Goal: Information Seeking & Learning: Learn about a topic

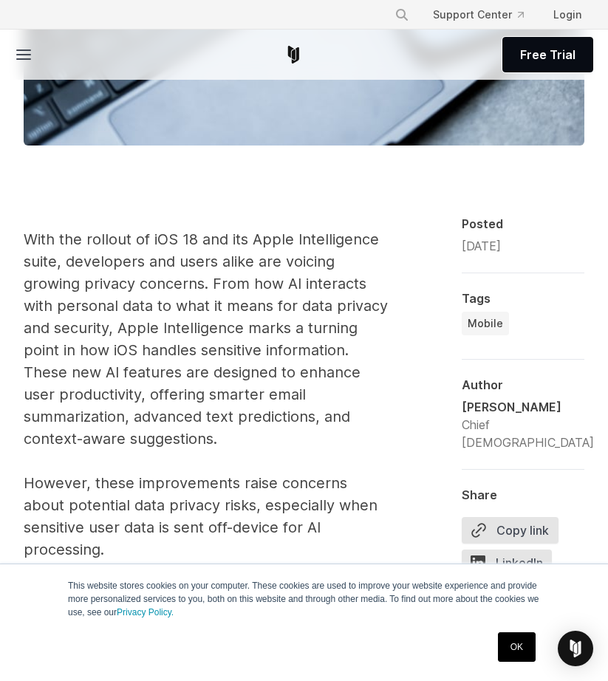
scroll to position [665, 0]
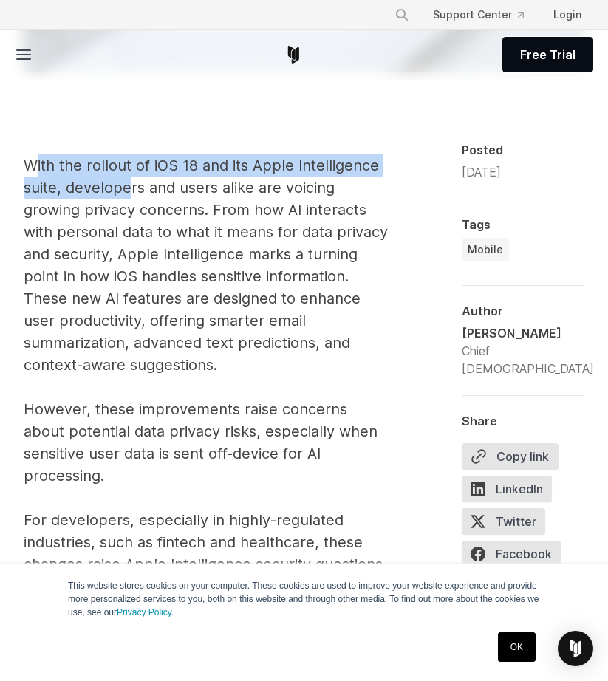
drag, startPoint x: 128, startPoint y: 180, endPoint x: 32, endPoint y: 169, distance: 96.6
click at [32, 168] on p "With the rollout of iOS 18 and its Apple Intelligence suite, developers and use…" at bounding box center [207, 420] width 366 height 532
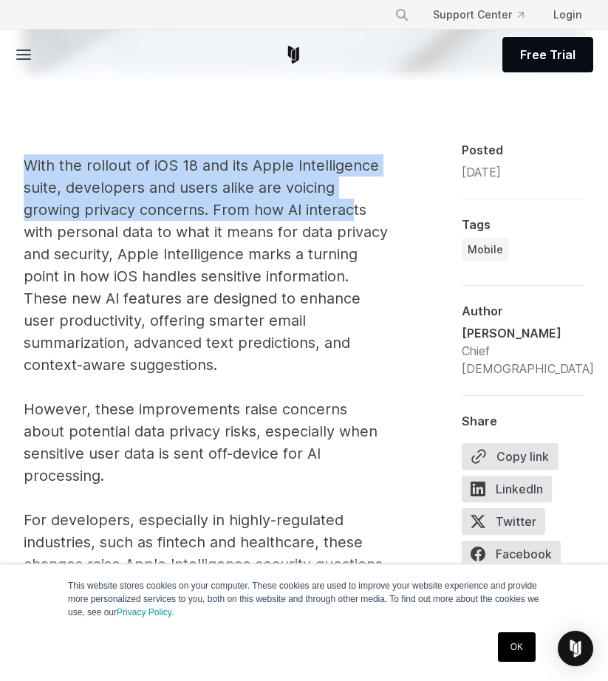
drag, startPoint x: 349, startPoint y: 205, endPoint x: 26, endPoint y: 156, distance: 327.4
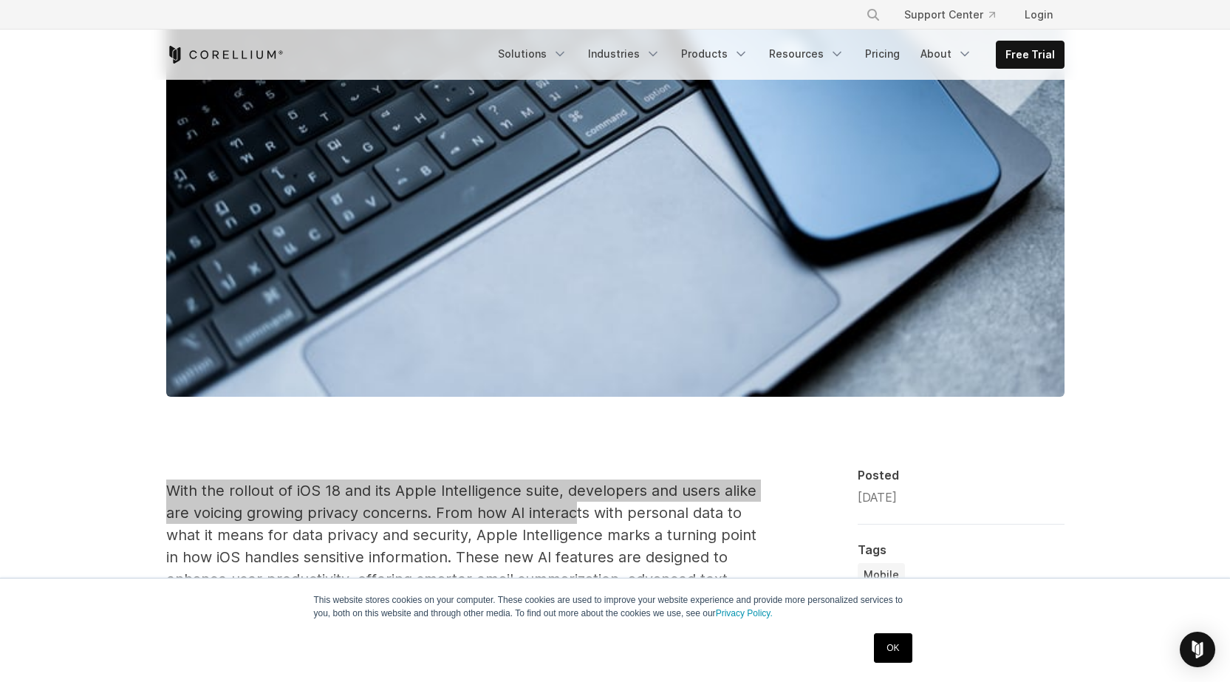
scroll to position [961, 0]
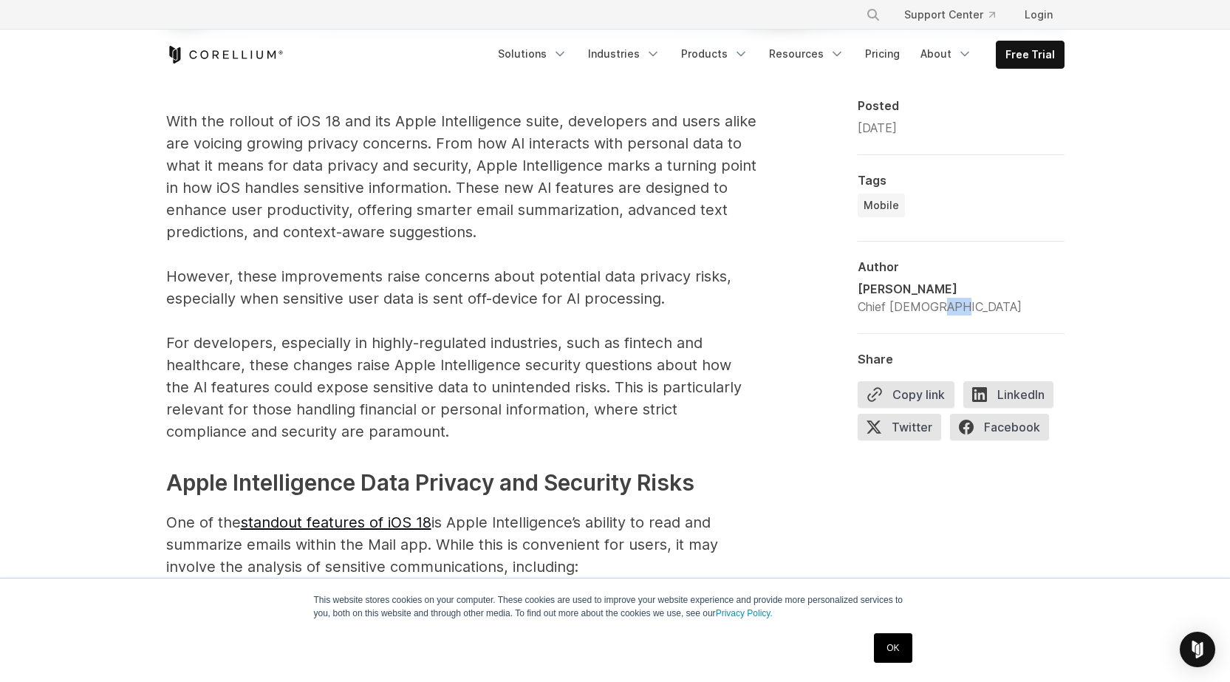
drag, startPoint x: 960, startPoint y: 305, endPoint x: 934, endPoint y: 305, distance: 25.9
click at [607, 305] on div "[PERSON_NAME] Chief [DEMOGRAPHIC_DATA]" at bounding box center [961, 297] width 207 height 35
click at [607, 284] on div "[PERSON_NAME]" at bounding box center [940, 289] width 164 height 18
drag, startPoint x: 933, startPoint y: 284, endPoint x: 854, endPoint y: 284, distance: 79.1
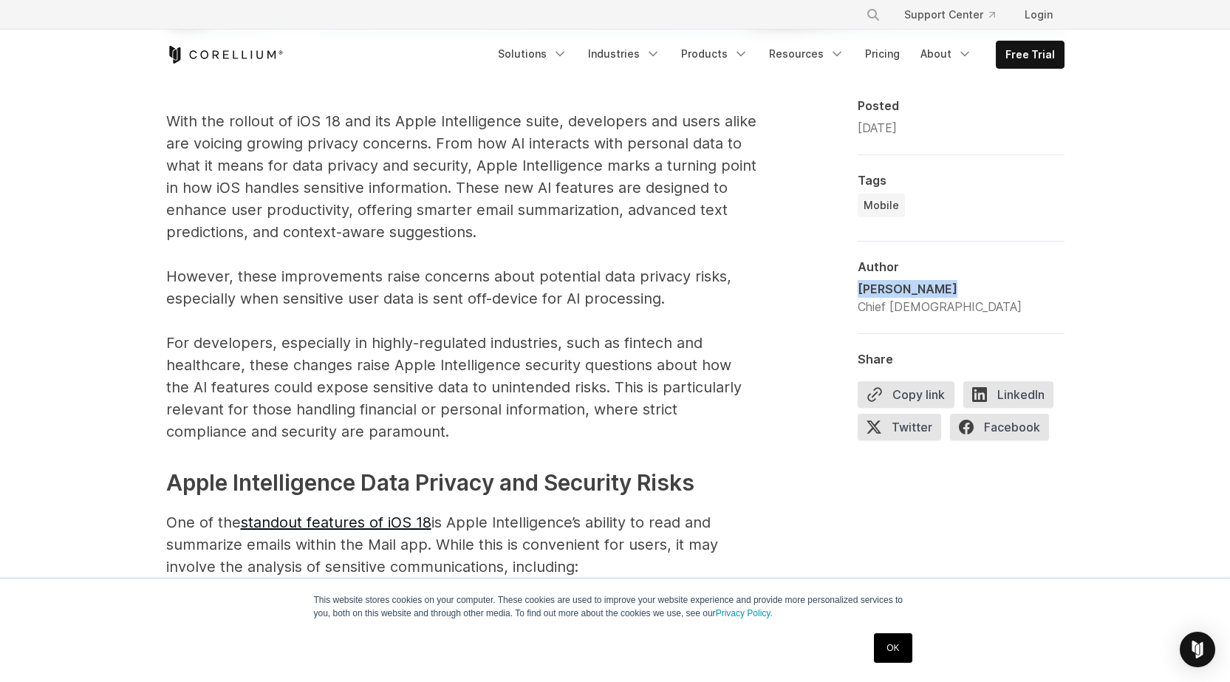
copy div "[PERSON_NAME]"
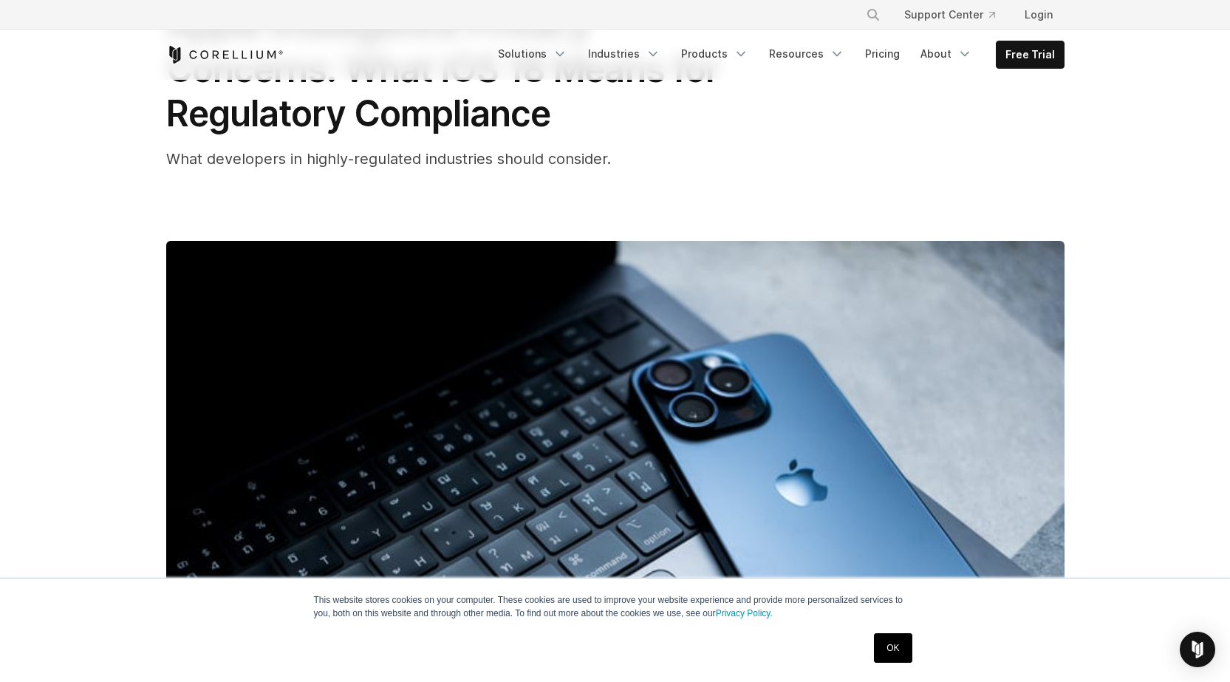
scroll to position [0, 0]
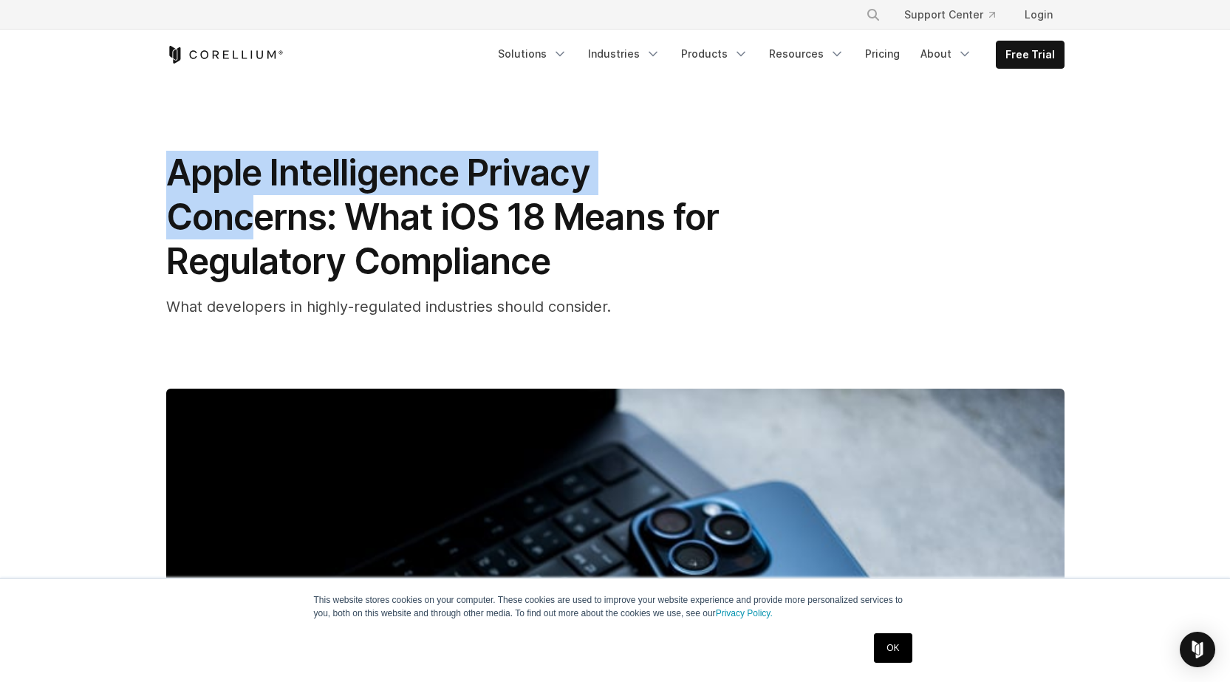
drag, startPoint x: 323, startPoint y: 55, endPoint x: 248, endPoint y: 228, distance: 189.0
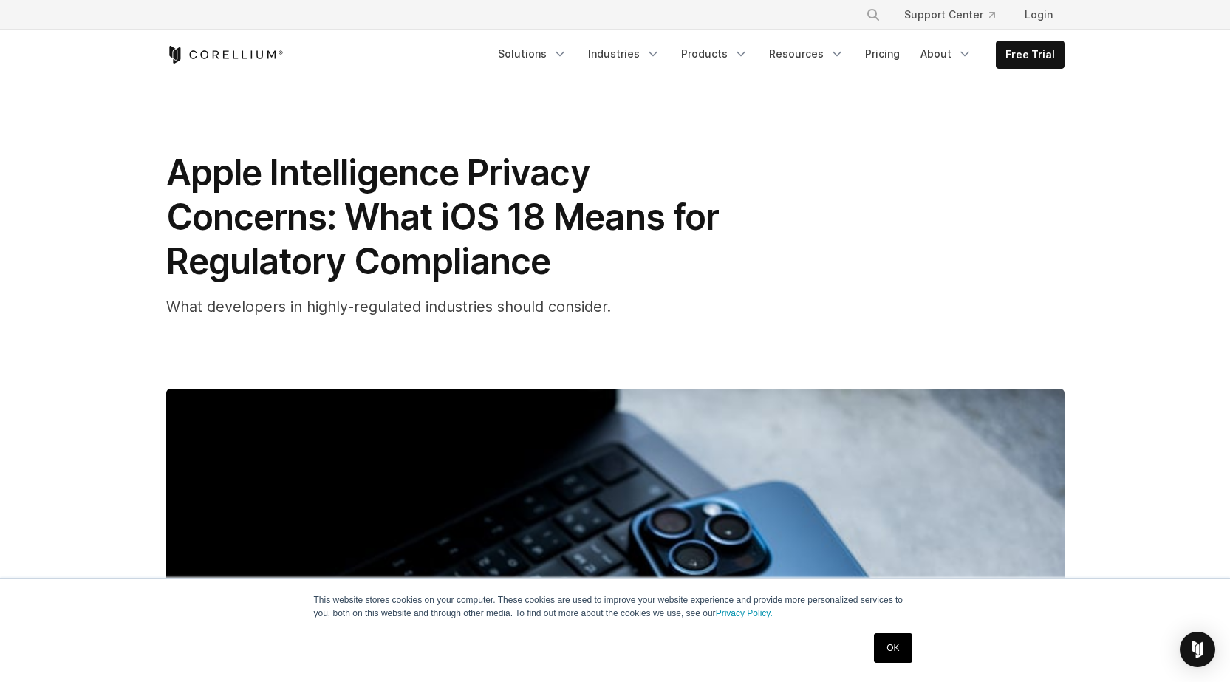
click at [607, 228] on h1 "Apple Intelligence Privacy Concerns: What iOS 18 Means for Regulatory Compliance" at bounding box center [461, 217] width 591 height 133
